Goal: Information Seeking & Learning: Learn about a topic

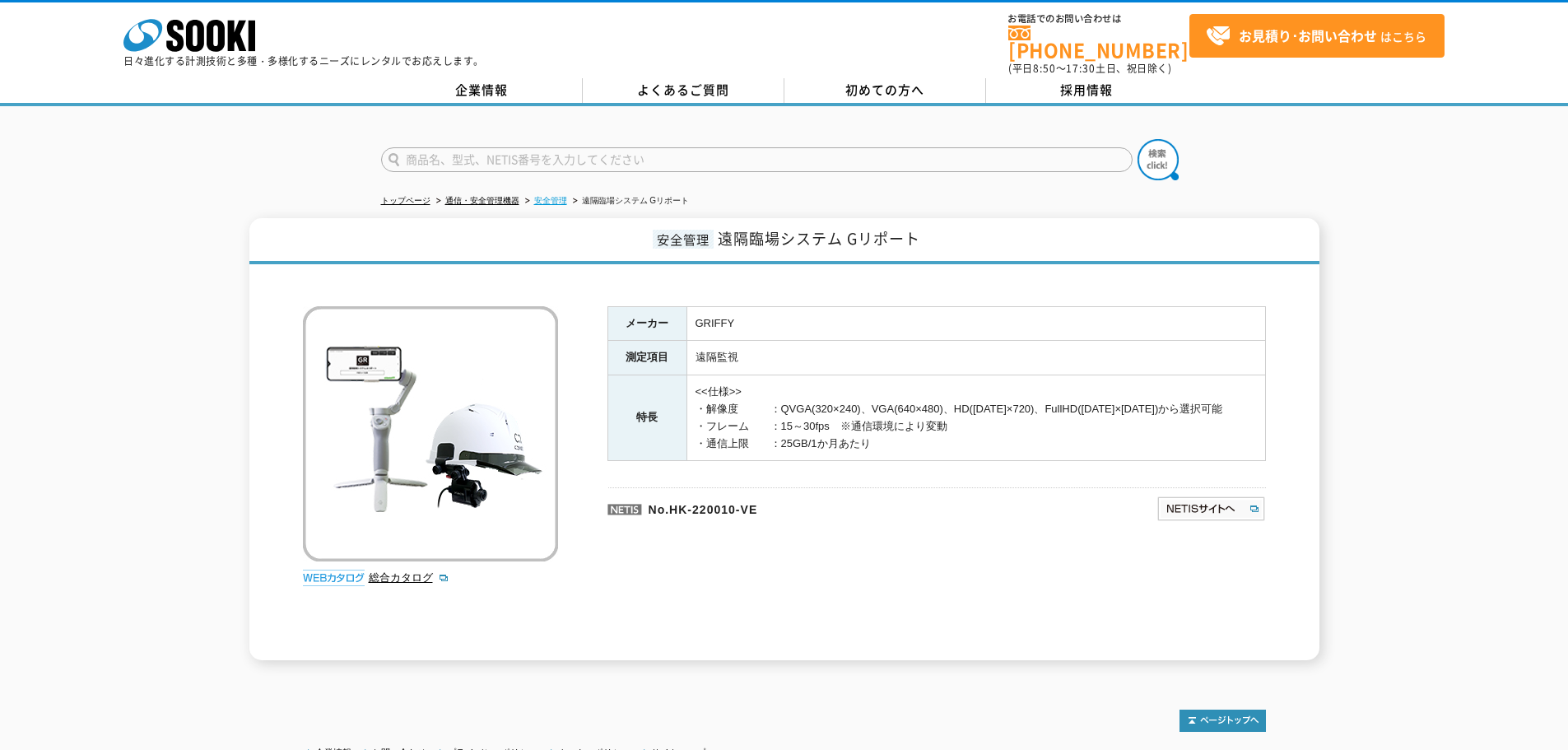
click at [552, 196] on link "安全管理" at bounding box center [550, 200] width 33 height 9
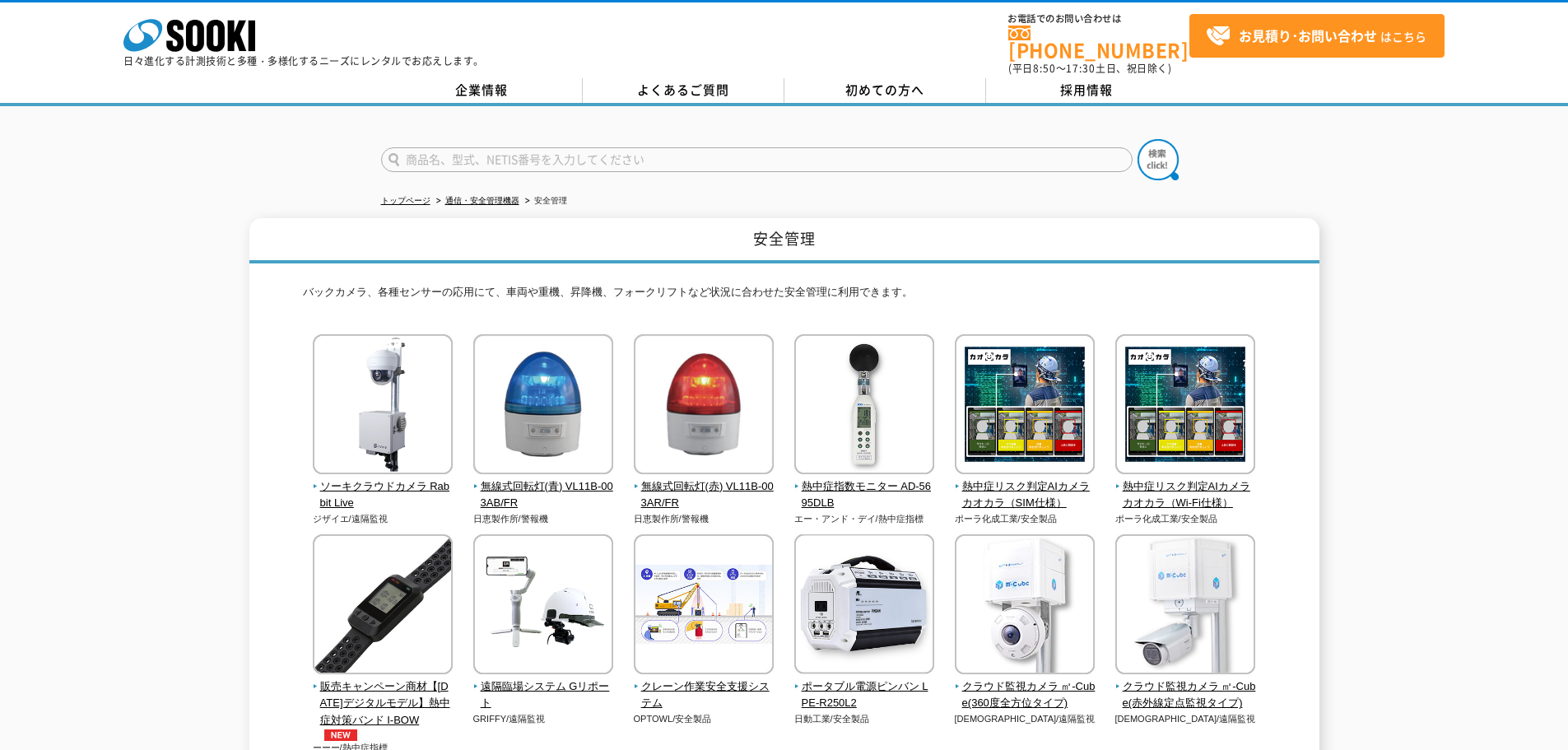
click at [539, 160] on input "text" at bounding box center [757, 159] width 752 height 25
type input "WE"
click at [1157, 141] on img at bounding box center [1158, 159] width 41 height 41
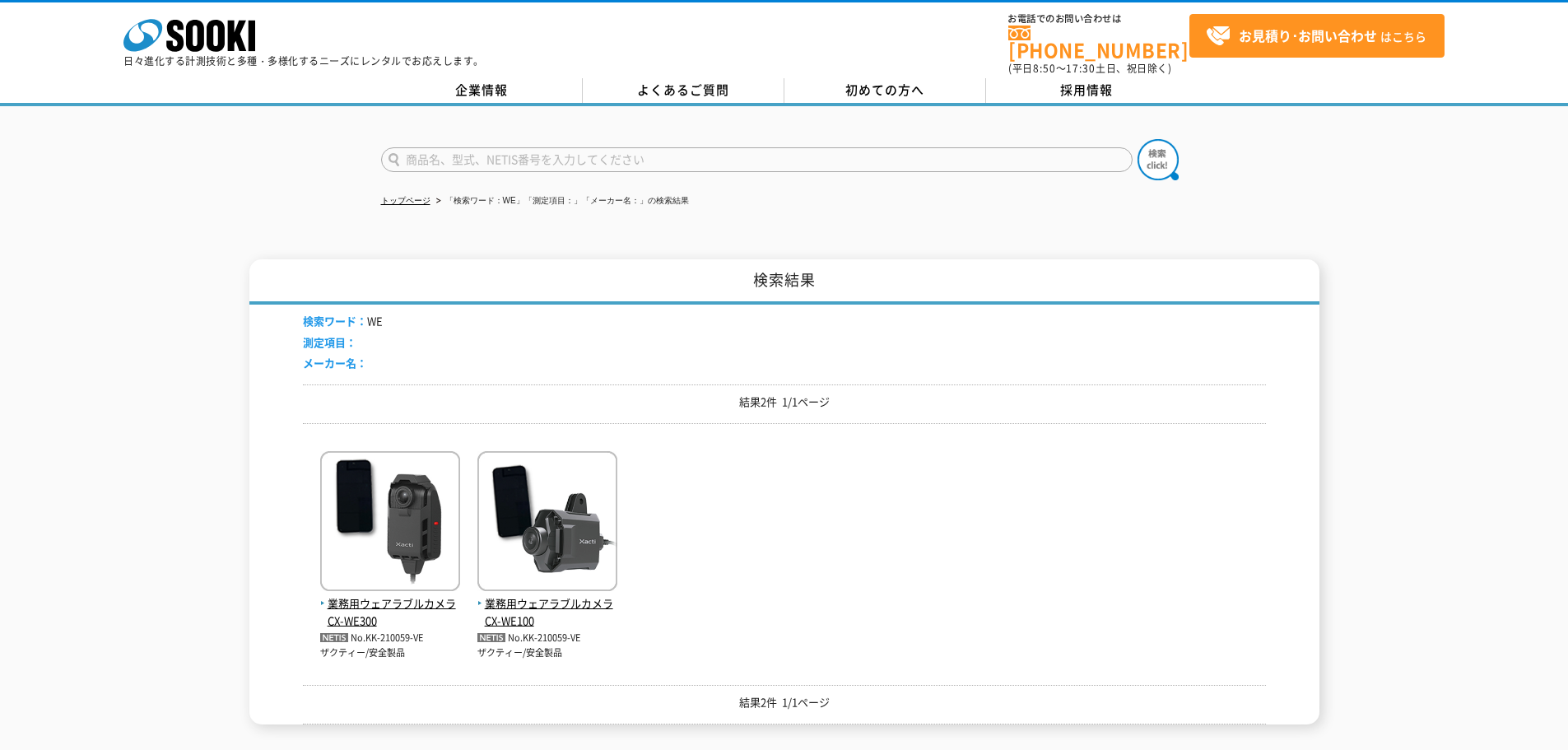
scroll to position [82, 0]
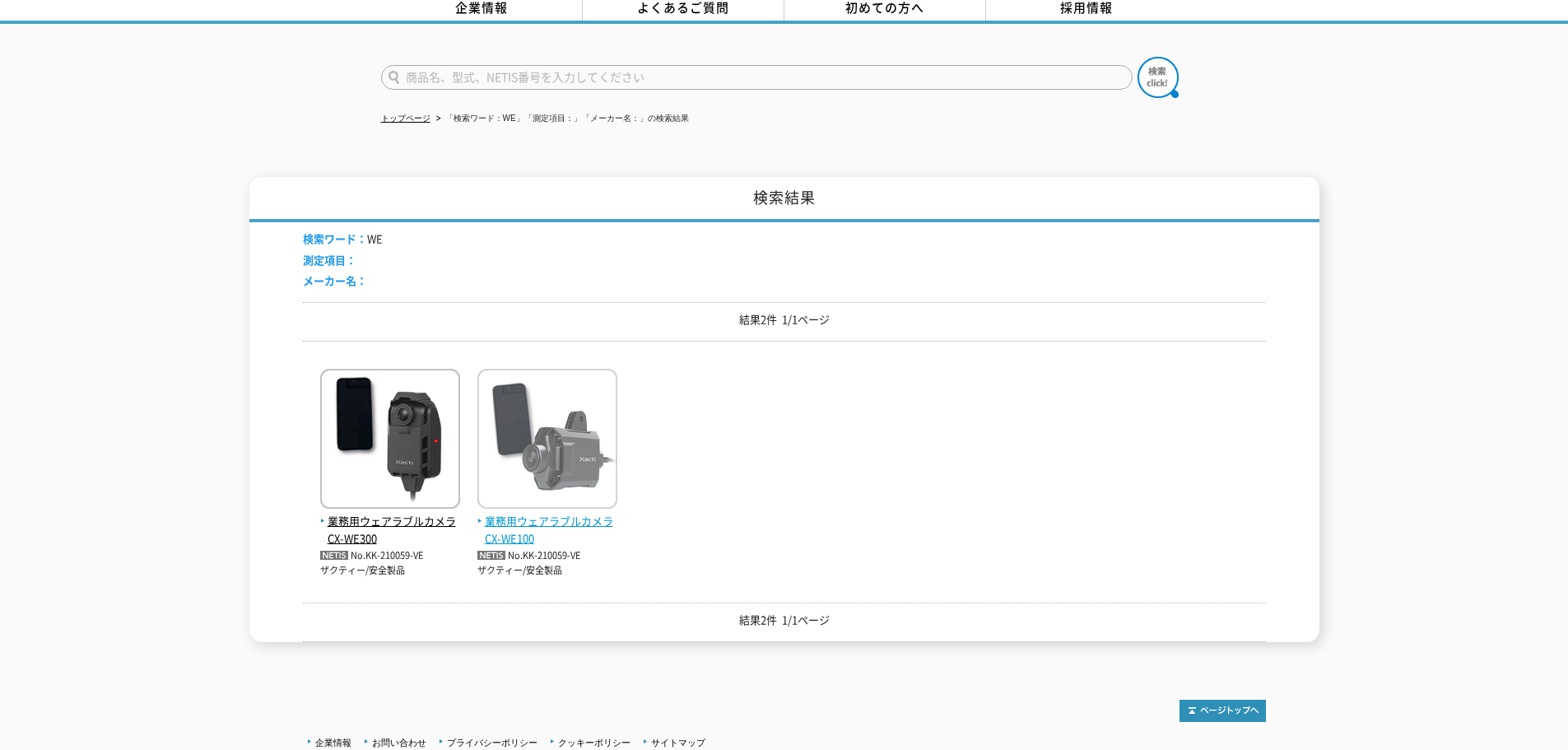
click at [569, 453] on img at bounding box center [547, 441] width 140 height 144
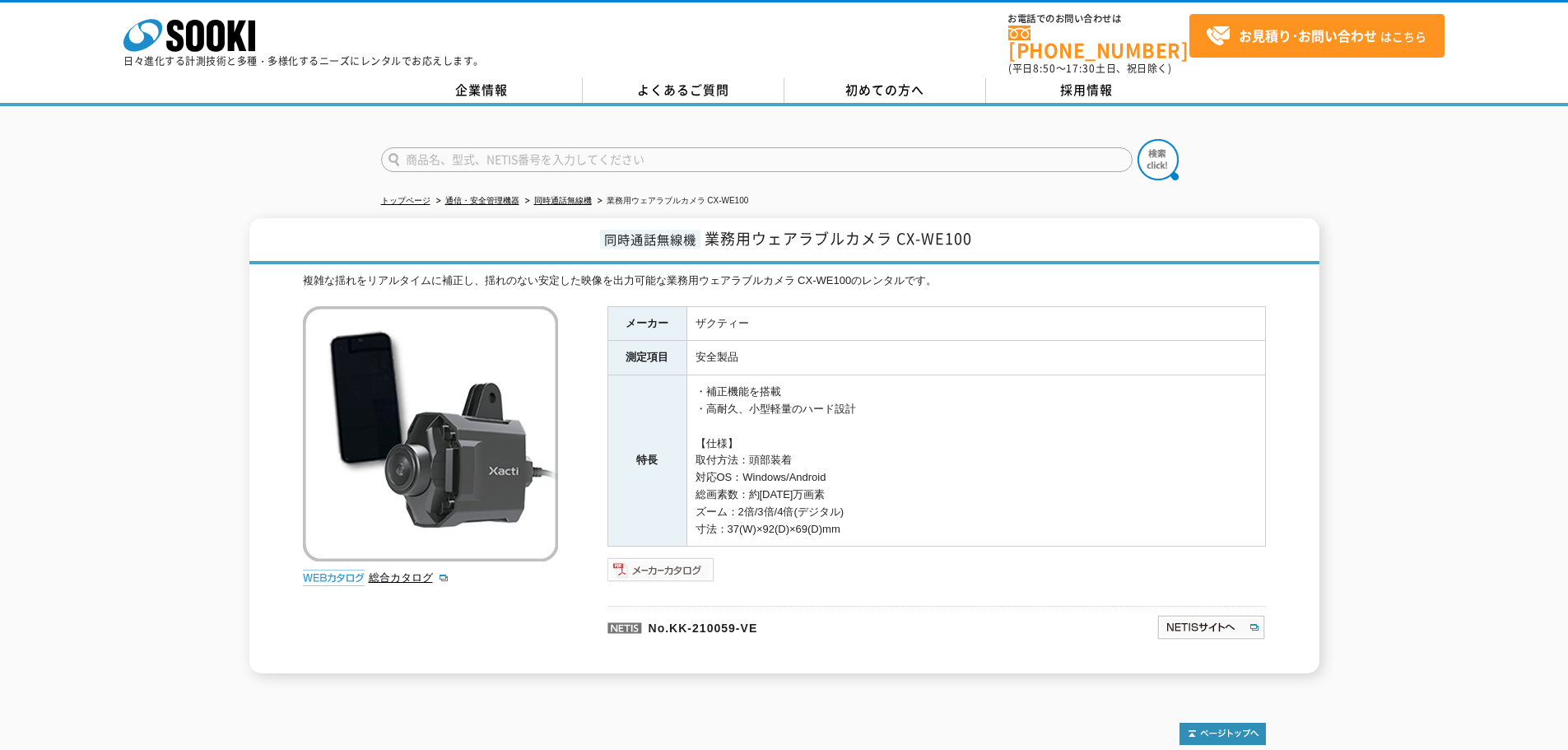
click at [689, 556] on img at bounding box center [661, 569] width 108 height 26
drag, startPoint x: 975, startPoint y: 229, endPoint x: 891, endPoint y: 229, distance: 84.0
click at [891, 229] on h1 "同時通話無線機 業務用ウェアラブルカメラ CX-WE100" at bounding box center [784, 240] width 1070 height 46
